Goal: Information Seeking & Learning: Learn about a topic

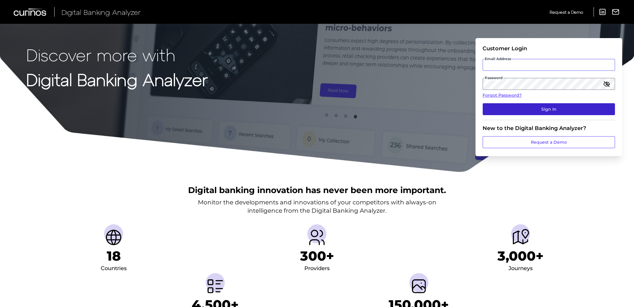
type input "[EMAIL_ADDRESS][PERSON_NAME][DOMAIN_NAME]"
click at [540, 108] on button "Sign In" at bounding box center [548, 109] width 132 height 12
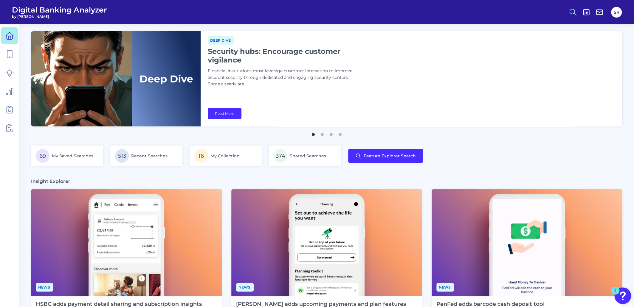
click at [569, 11] on icon at bounding box center [572, 12] width 8 height 8
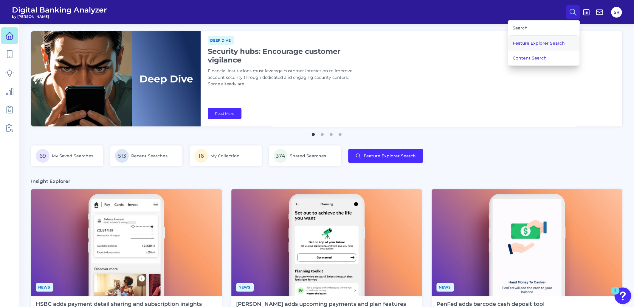
click at [532, 41] on button "Feature Explorer Search" at bounding box center [543, 43] width 71 height 15
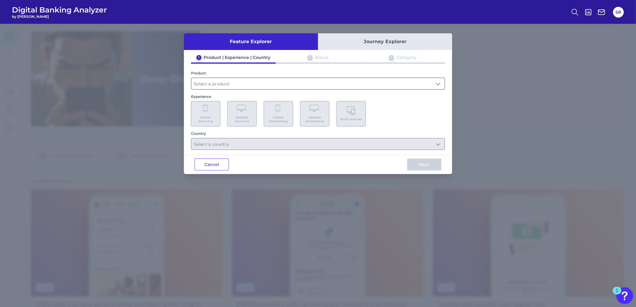
click at [273, 83] on input "text" at bounding box center [317, 83] width 253 height 11
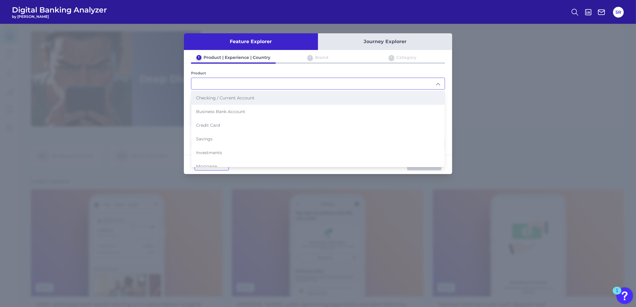
click at [228, 98] on span "Checking / Current Account" at bounding box center [225, 97] width 58 height 5
type input "Checking / Current Account"
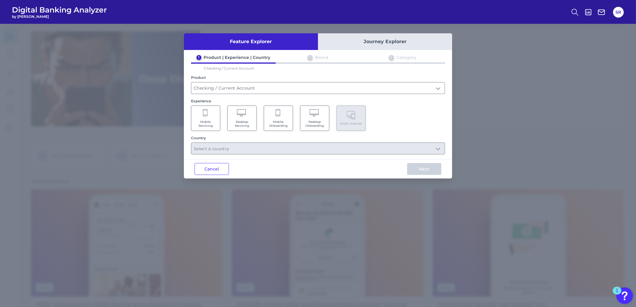
click at [280, 121] on span "Mobile Onboarding" at bounding box center [278, 124] width 23 height 8
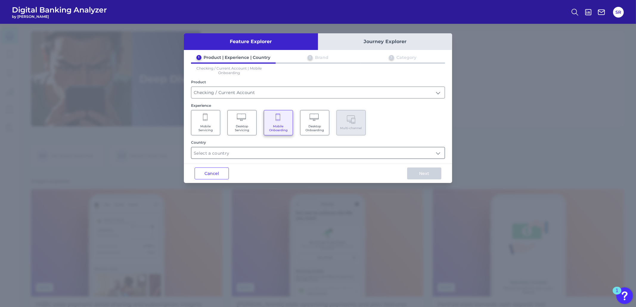
click at [341, 153] on input "text" at bounding box center [317, 152] width 253 height 11
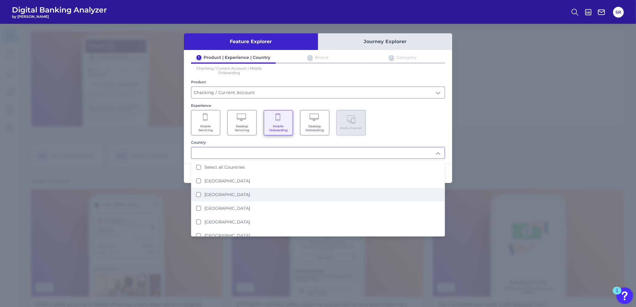
click at [197, 193] on States "[GEOGRAPHIC_DATA]" at bounding box center [198, 194] width 5 height 5
type input "[GEOGRAPHIC_DATA]"
drag, startPoint x: 408, startPoint y: 122, endPoint x: 420, endPoint y: 123, distance: 11.9
click at [408, 122] on div "Mobile Servicing Desktop Servicing Mobile Onboarding Desktop Onboarding Multi-c…" at bounding box center [318, 122] width 254 height 25
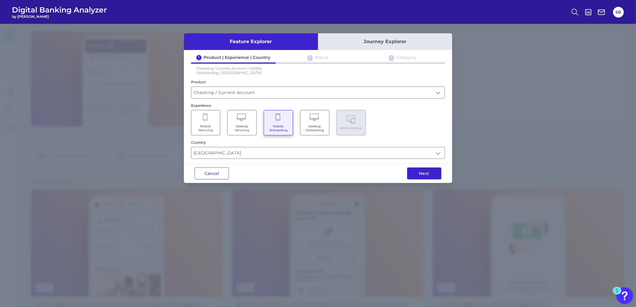
click at [424, 175] on button "Next" at bounding box center [424, 174] width 34 height 12
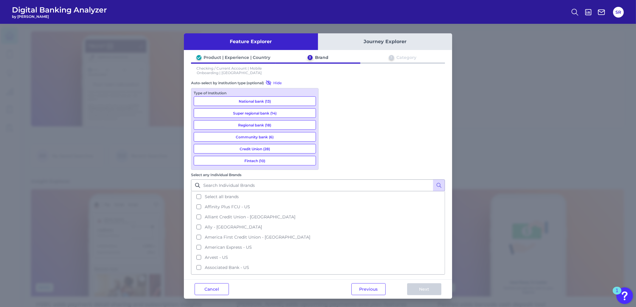
click at [272, 100] on button "National bank (13)" at bounding box center [255, 102] width 122 height 10
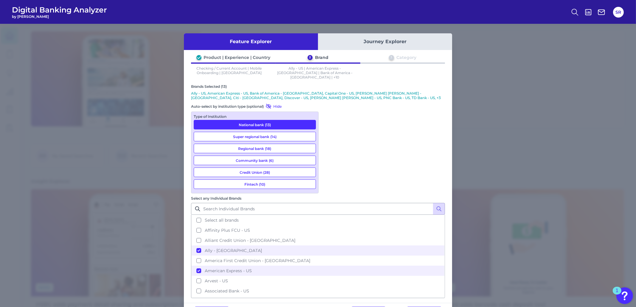
click at [256, 181] on button "Fintech (10)" at bounding box center [255, 185] width 122 height 10
click at [276, 133] on button "Super regional bank (14)" at bounding box center [255, 137] width 122 height 10
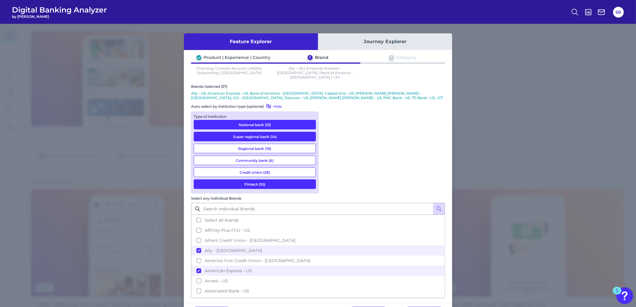
click at [295, 144] on button "Regional bank (18)" at bounding box center [255, 149] width 122 height 10
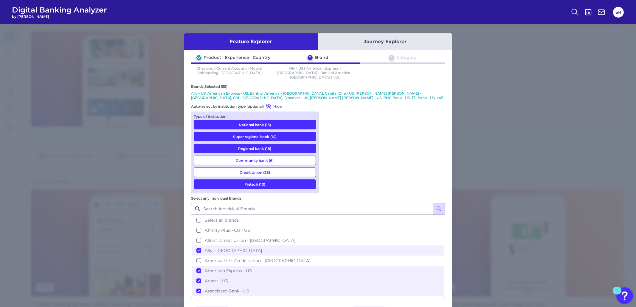
click at [430, 307] on button "Next" at bounding box center [424, 313] width 34 height 12
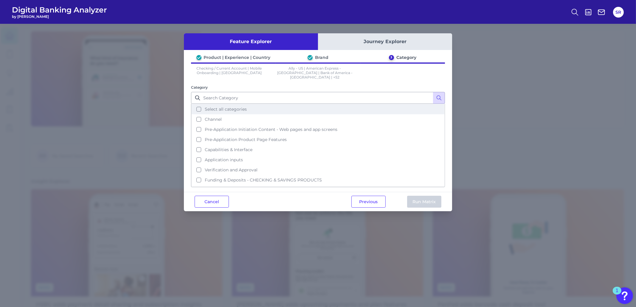
click at [198, 104] on button "Select all categories" at bounding box center [318, 109] width 253 height 10
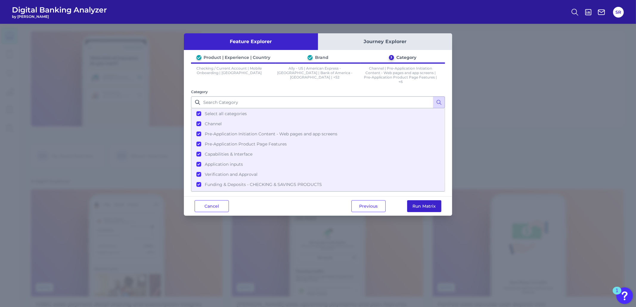
click at [428, 207] on button "Run Matrix" at bounding box center [424, 206] width 34 height 12
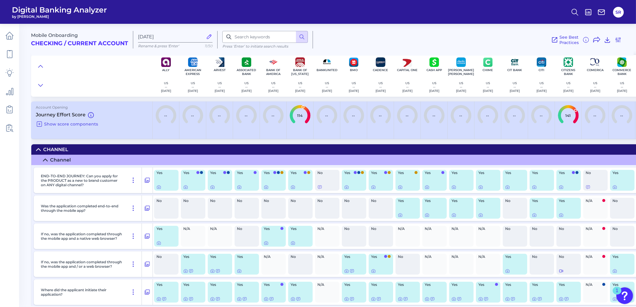
scroll to position [0, 521]
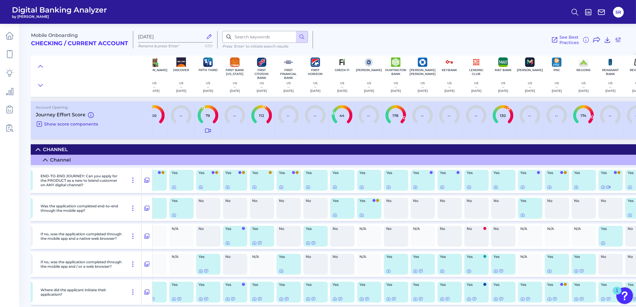
click at [38, 124] on icon at bounding box center [39, 124] width 7 height 7
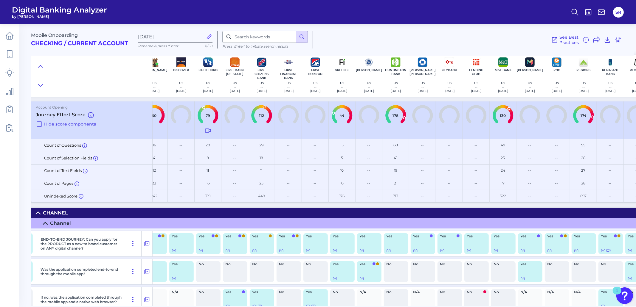
click at [344, 307] on main "Mobile Onboarding Checking / Current Account [DATE] Rename & press 'Enter' 11/5…" at bounding box center [318, 153] width 636 height 307
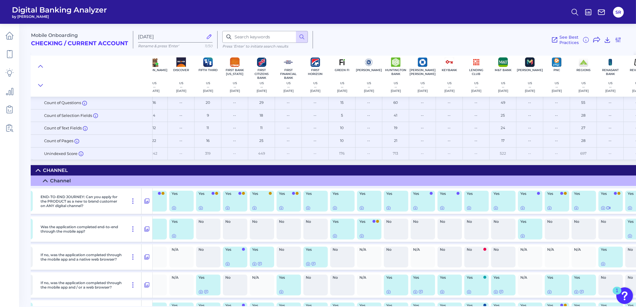
scroll to position [112, 521]
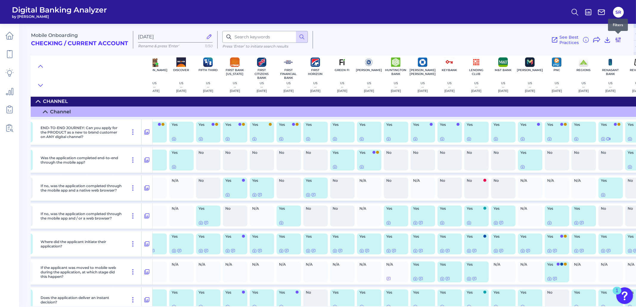
click at [620, 39] on icon at bounding box center [617, 40] width 5 height 5
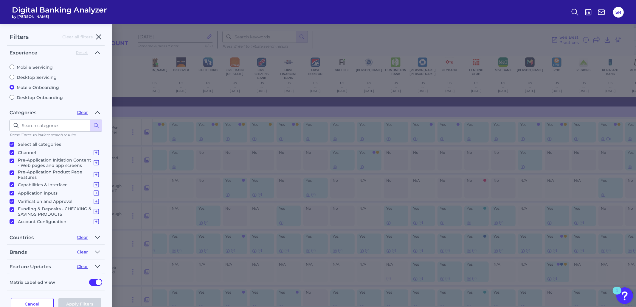
click at [15, 66] on label "Mobile Servicing" at bounding box center [56, 67] width 93 height 5
click at [14, 66] on input "Mobile Servicing" at bounding box center [12, 67] width 5 height 5
radio input "true"
radio input "false"
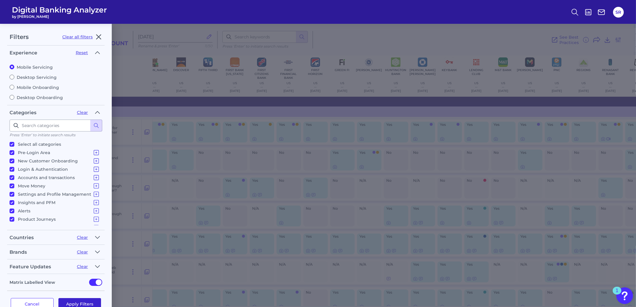
click at [81, 298] on button "Apply Filters" at bounding box center [79, 304] width 43 height 12
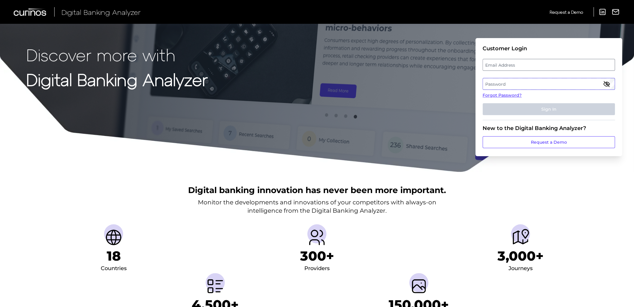
click at [585, 65] on div "Email Address Suraya.Randawa.demo@curinos.com" at bounding box center [548, 65] width 132 height 12
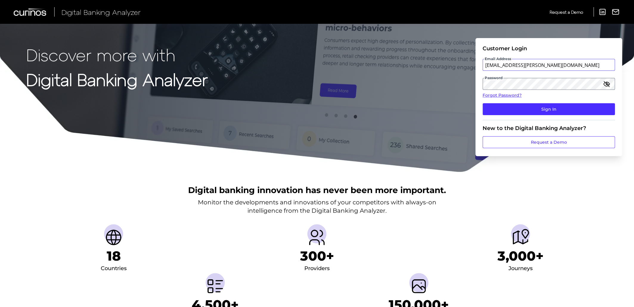
click at [582, 66] on input "[EMAIL_ADDRESS][PERSON_NAME][DOMAIN_NAME]" at bounding box center [548, 65] width 132 height 12
type input "Suraya.Randawa@curinos.com"
click at [576, 105] on button "Sign In" at bounding box center [548, 109] width 132 height 12
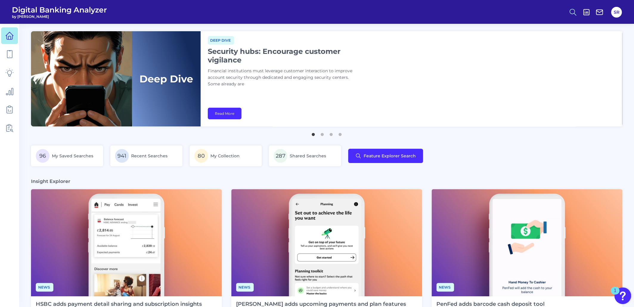
click at [570, 11] on icon at bounding box center [572, 12] width 8 height 8
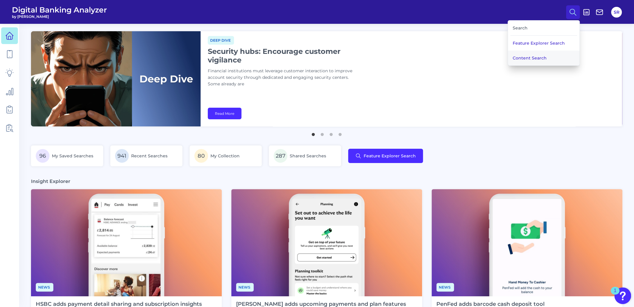
click at [539, 58] on button "Content Search" at bounding box center [543, 58] width 71 height 15
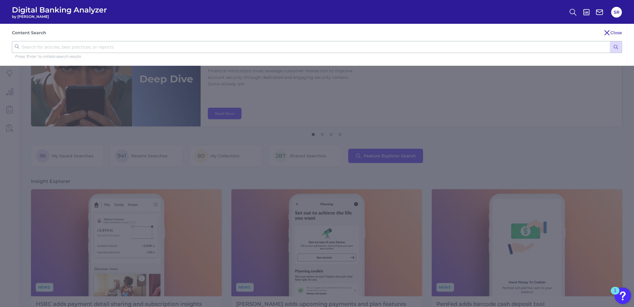
click at [178, 45] on input "text" at bounding box center [317, 47] width 610 height 12
type input "cadence"
click at [609, 41] on button "submit" at bounding box center [615, 46] width 12 height 11
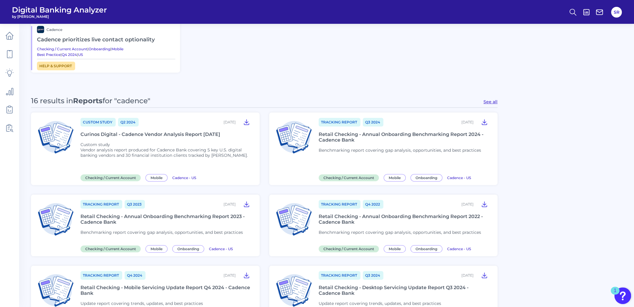
scroll to position [260, 0]
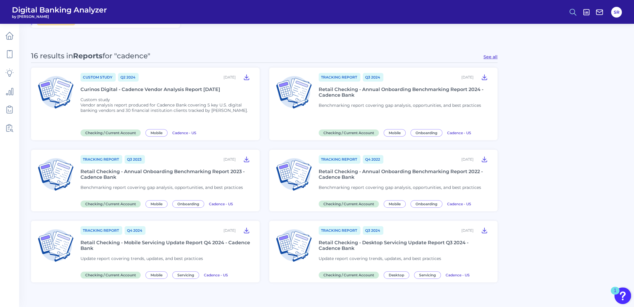
click at [568, 10] on icon at bounding box center [572, 12] width 8 height 8
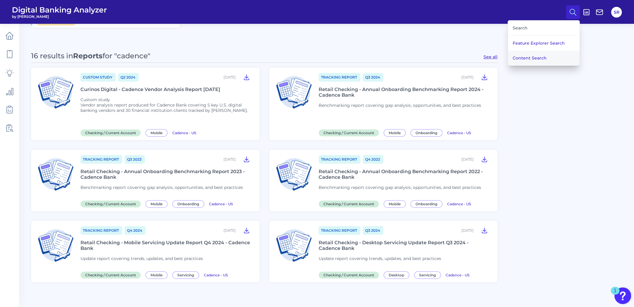
click at [542, 55] on button "Content Search" at bounding box center [543, 58] width 71 height 15
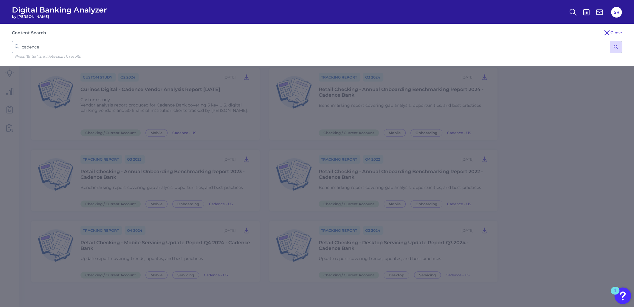
click at [301, 46] on input "cadence" at bounding box center [317, 47] width 610 height 12
type input "c"
type input "microbusiness"
click at [609, 41] on button "submit" at bounding box center [615, 46] width 12 height 11
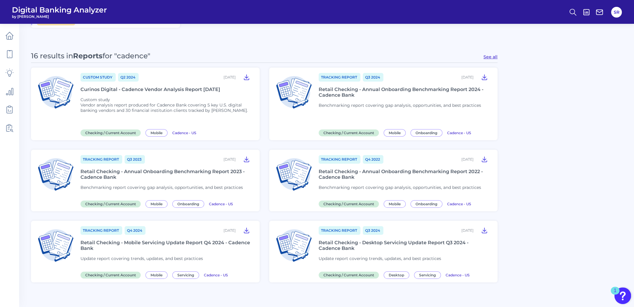
scroll to position [0, 0]
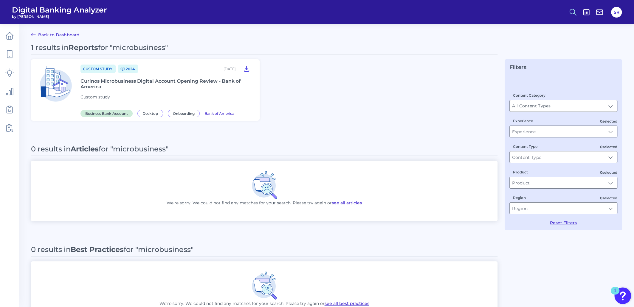
click at [573, 13] on icon at bounding box center [572, 12] width 8 height 8
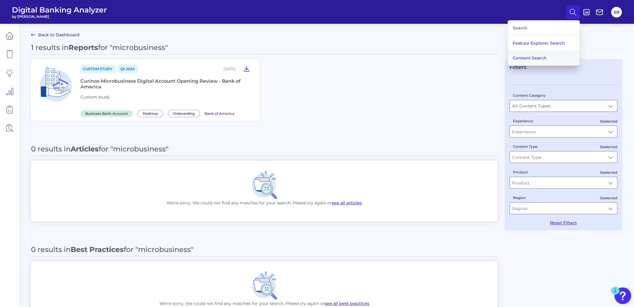
click at [539, 57] on button "Content Search" at bounding box center [543, 58] width 71 height 15
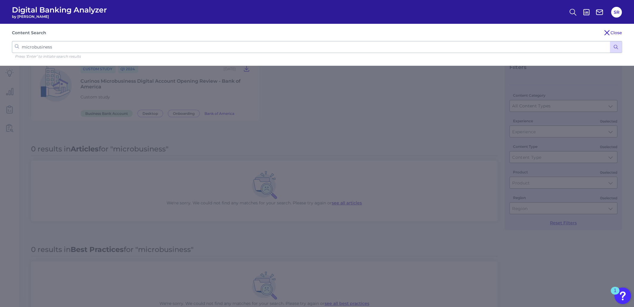
click at [35, 47] on input "microbusiness" at bounding box center [317, 47] width 610 height 12
click at [79, 46] on input "microbusiness" at bounding box center [317, 47] width 610 height 12
type input "micro"
click at [609, 41] on button "submit" at bounding box center [615, 46] width 12 height 11
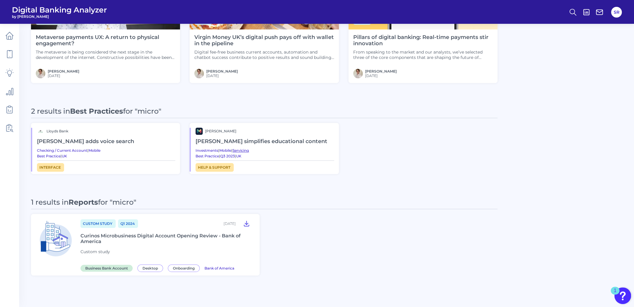
scroll to position [262, 0]
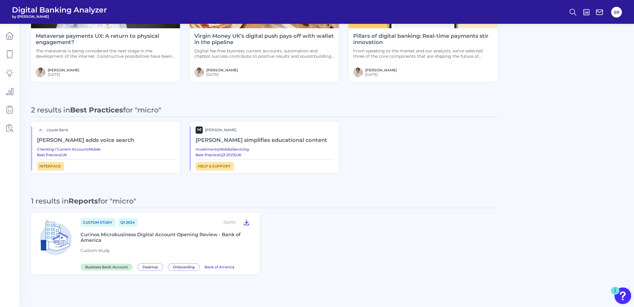
click at [245, 221] on icon at bounding box center [246, 222] width 7 height 7
